Goal: Use online tool/utility: Utilize a website feature to perform a specific function

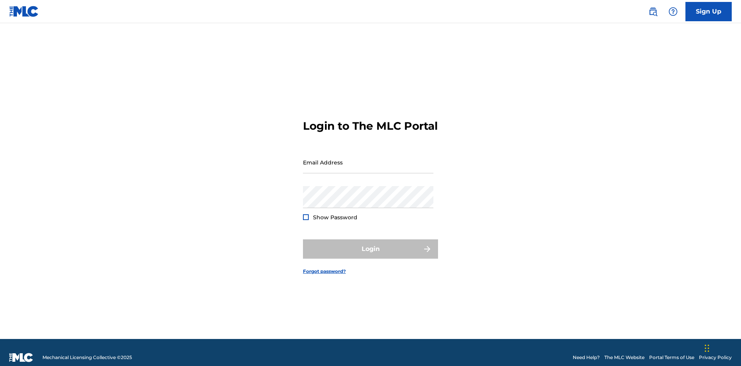
scroll to position [10, 0]
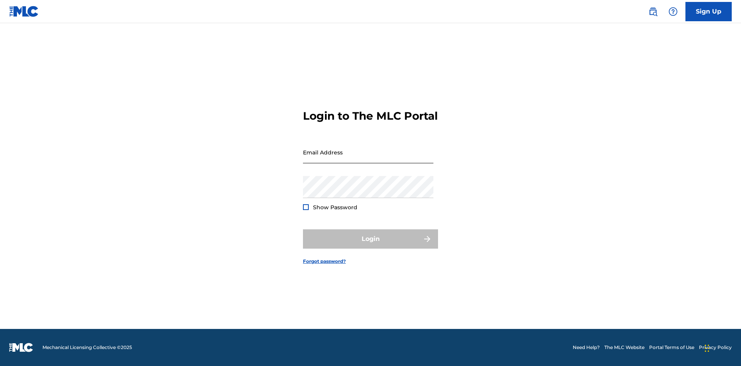
click at [368, 159] on input "Email Address" at bounding box center [368, 152] width 130 height 22
type input "[EMAIL_ADDRESS][DOMAIN_NAME]"
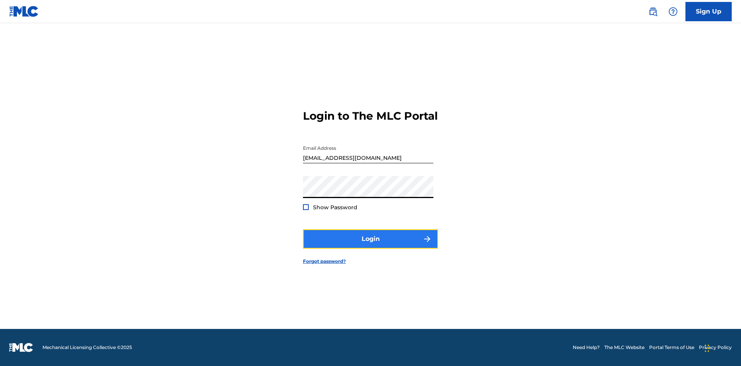
click at [371, 245] on button "Login" at bounding box center [370, 238] width 135 height 19
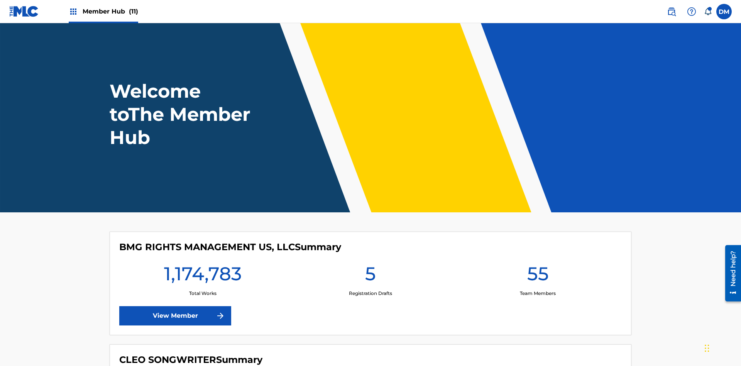
click at [110, 11] on span "Member Hub (11)" at bounding box center [111, 11] width 56 height 9
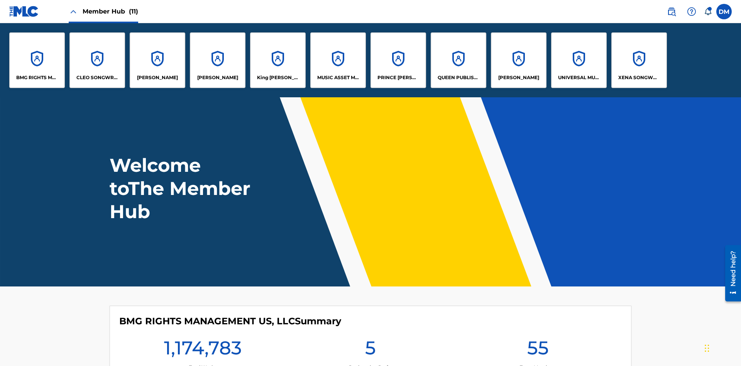
scroll to position [28, 0]
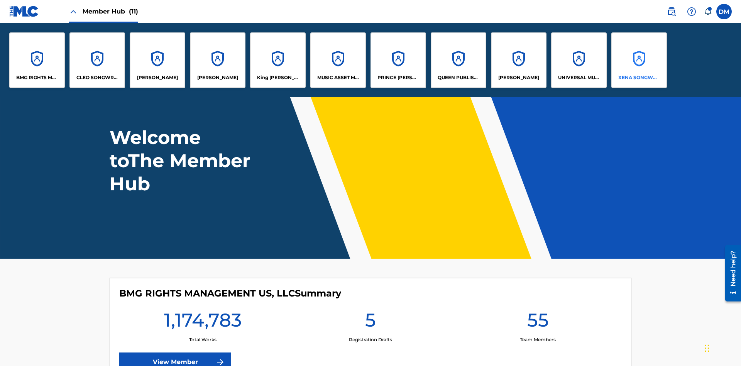
click at [639, 78] on p "XENA SONGWRITER" at bounding box center [639, 77] width 42 height 7
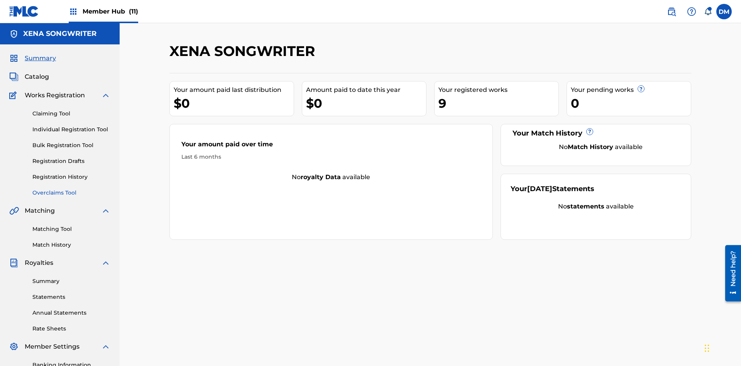
click at [71, 189] on link "Overclaims Tool" at bounding box center [71, 193] width 78 height 8
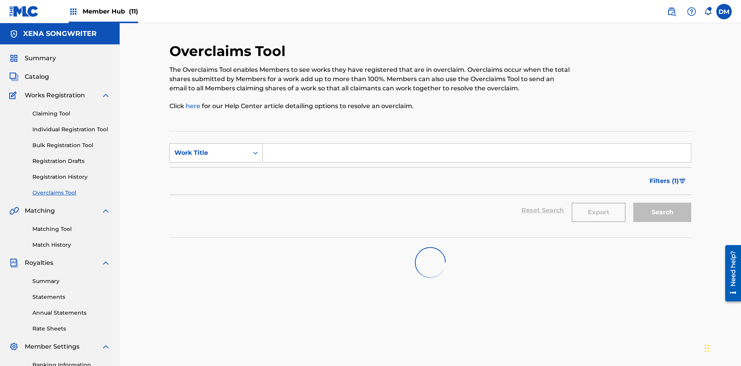
click at [209, 148] on div "Work Title" at bounding box center [208, 152] width 69 height 9
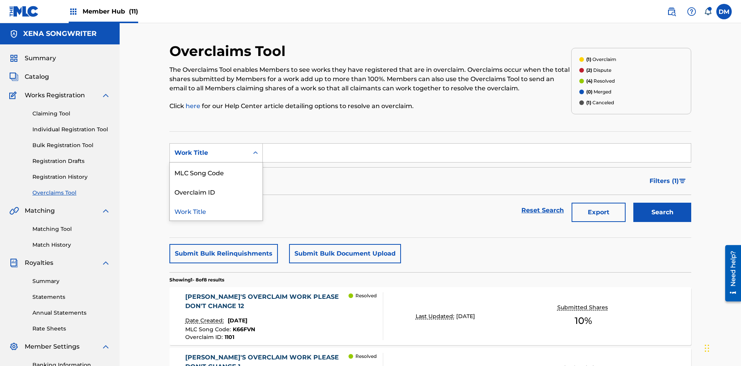
click at [216, 201] on div "Work Title" at bounding box center [216, 210] width 93 height 19
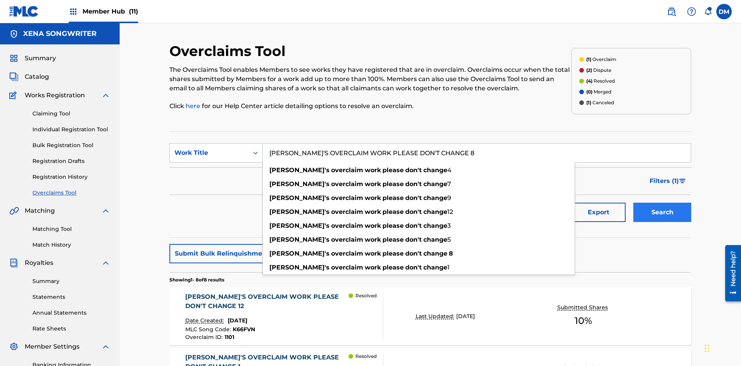
type input "[PERSON_NAME]'S OVERCLAIM WORK PLEASE DON'T CHANGE 8"
click at [662, 203] on button "Search" at bounding box center [662, 212] width 58 height 19
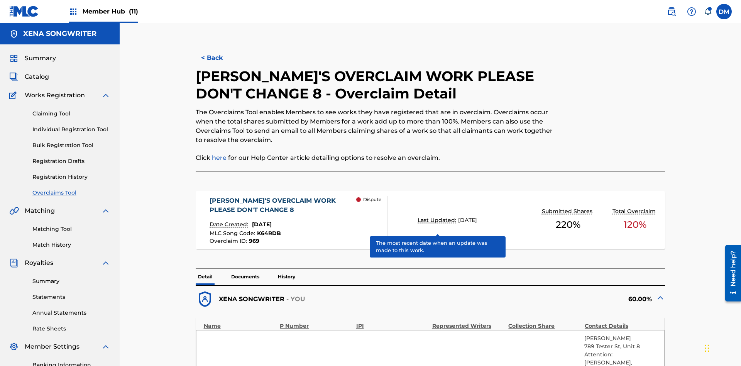
click at [268, 230] on span "K64RDB" at bounding box center [269, 233] width 24 height 7
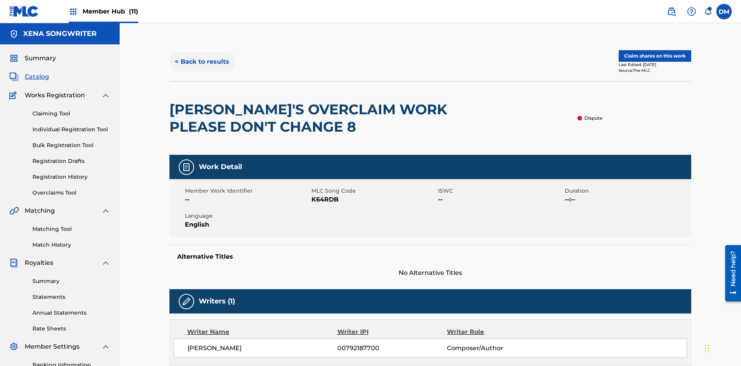
click at [201, 56] on button "< Back to results" at bounding box center [201, 61] width 65 height 19
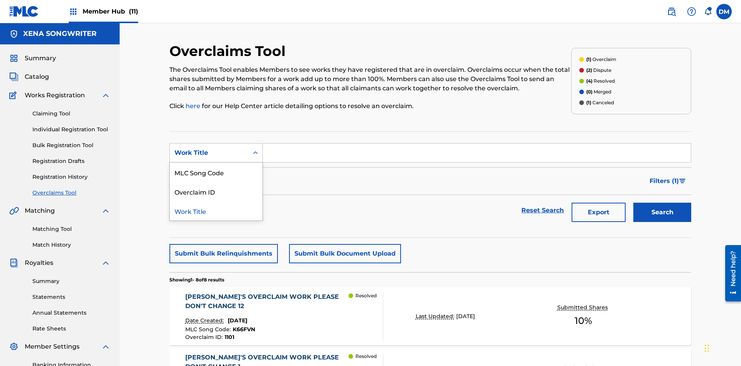
click at [216, 182] on div "Overclaim ID" at bounding box center [216, 191] width 93 height 19
type input "969"
click at [662, 203] on button "Search" at bounding box center [662, 212] width 58 height 19
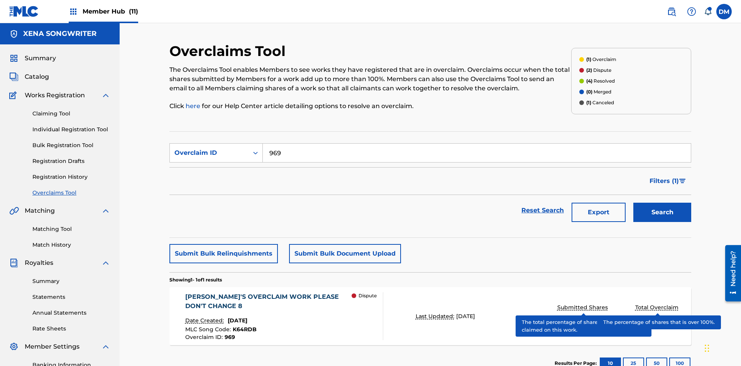
click at [243, 326] on span "K64RDB" at bounding box center [245, 329] width 24 height 7
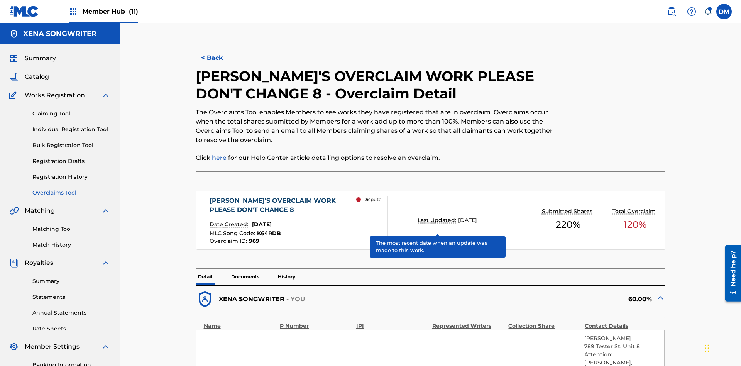
click at [268, 230] on span "K64RDB" at bounding box center [269, 233] width 24 height 7
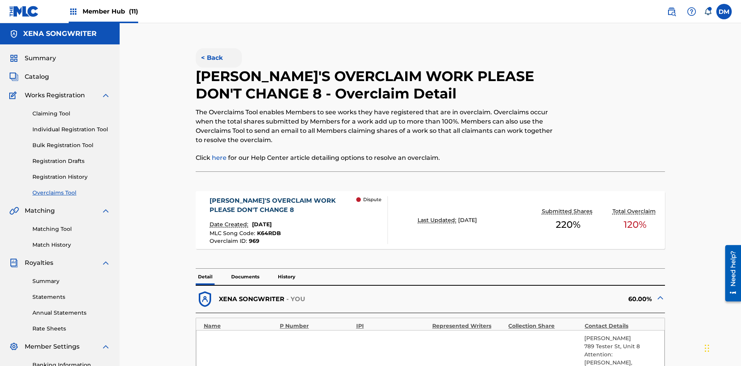
click at [218, 56] on button "< Back" at bounding box center [219, 57] width 46 height 19
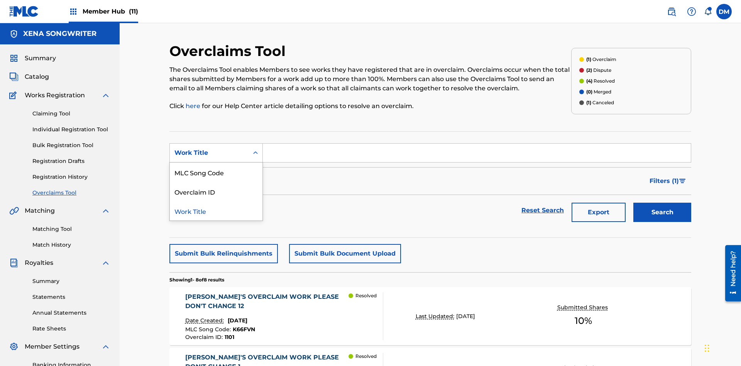
click at [216, 162] on div "MLC Song Code" at bounding box center [216, 171] width 93 height 19
type input "K64RDB"
click at [662, 203] on button "Search" at bounding box center [662, 212] width 58 height 19
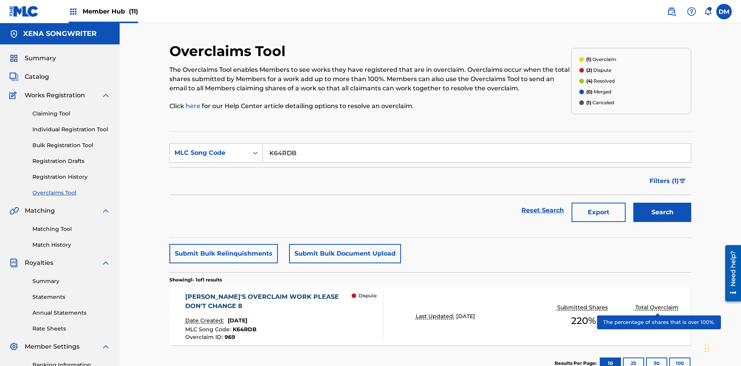
click at [243, 326] on span "K64RDB" at bounding box center [245, 329] width 24 height 7
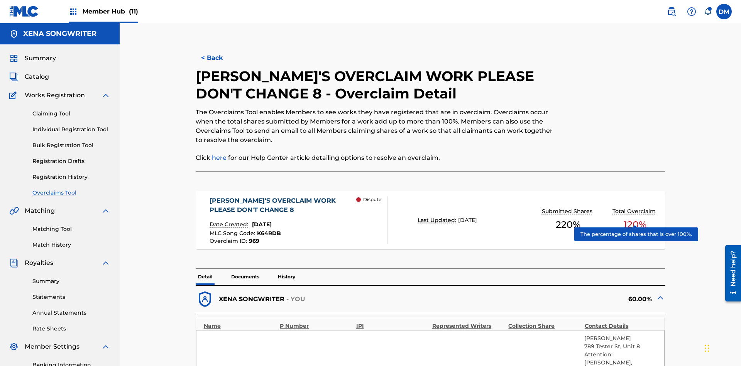
scroll to position [161, 0]
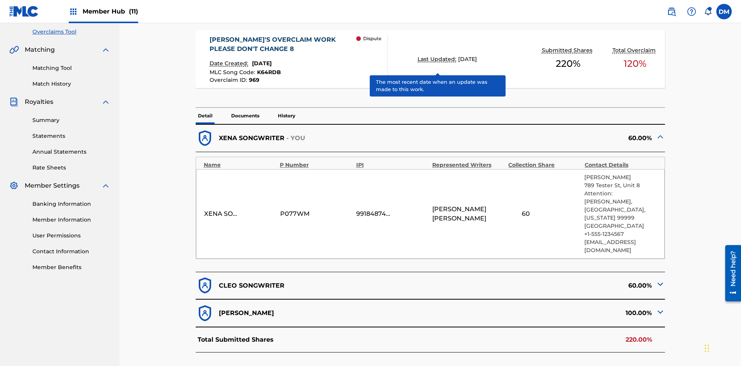
click at [268, 69] on span "K64RDB" at bounding box center [269, 72] width 24 height 7
